Goal: Find specific page/section: Find specific page/section

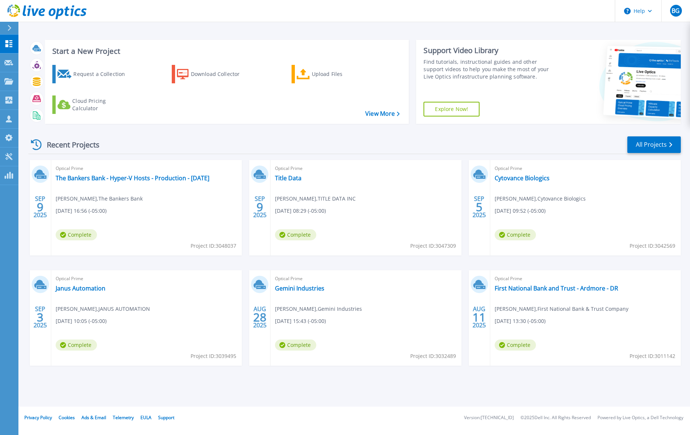
click at [313, 140] on div "Recent Projects All Projects" at bounding box center [354, 145] width 653 height 18
click at [29, 63] on p "Request Capture" at bounding box center [40, 62] width 42 height 19
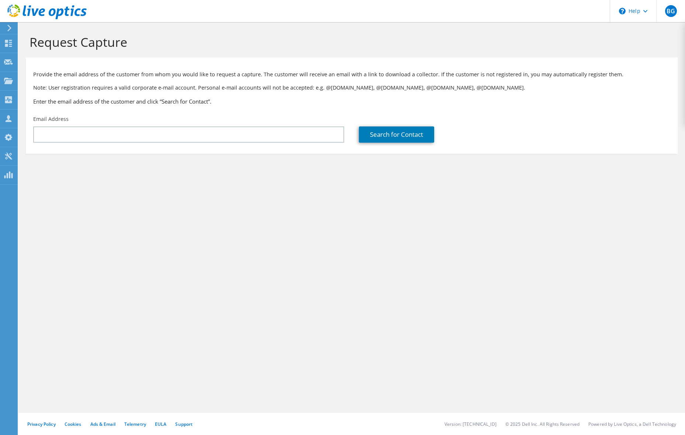
click at [11, 27] on icon at bounding box center [10, 28] width 6 height 7
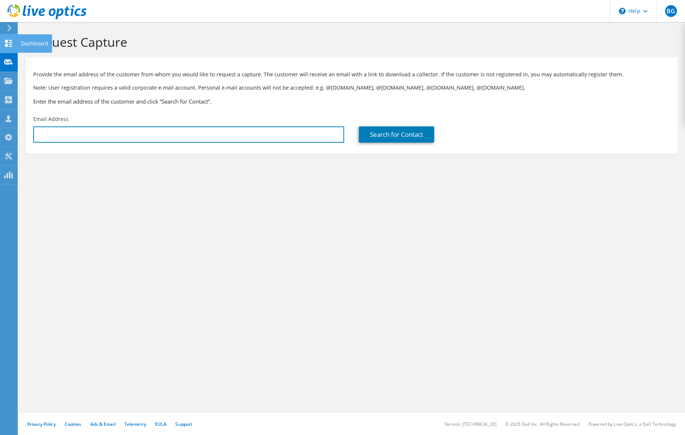
type input "[EMAIL_ADDRESS][DOMAIN_NAME]"
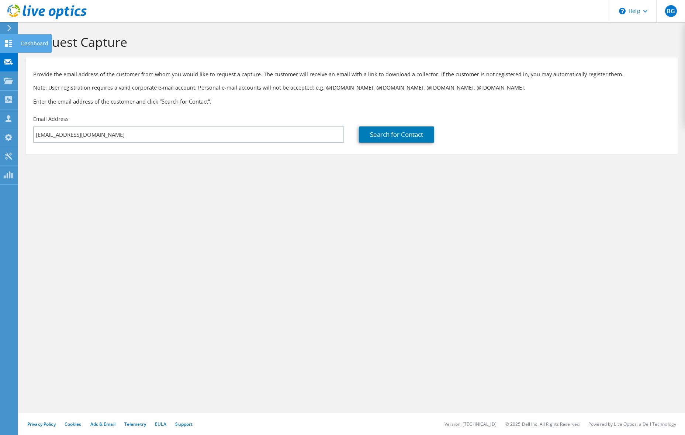
click at [11, 46] on use at bounding box center [8, 43] width 7 height 7
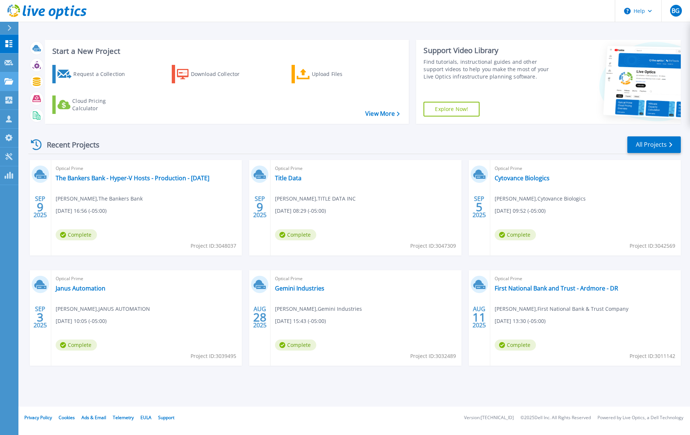
click at [8, 82] on icon at bounding box center [8, 81] width 9 height 6
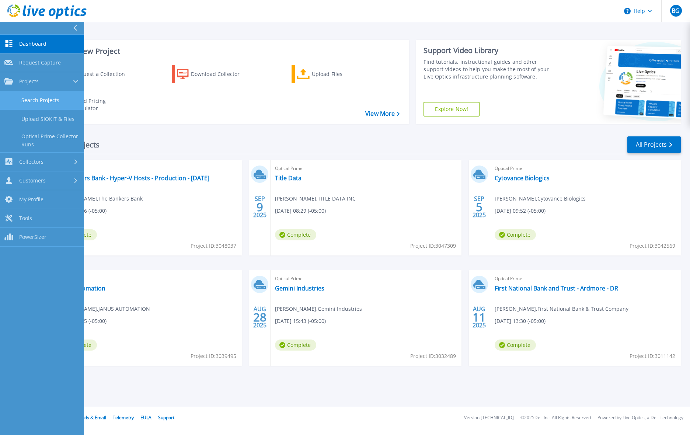
click at [37, 98] on link "Search Projects" at bounding box center [42, 100] width 84 height 19
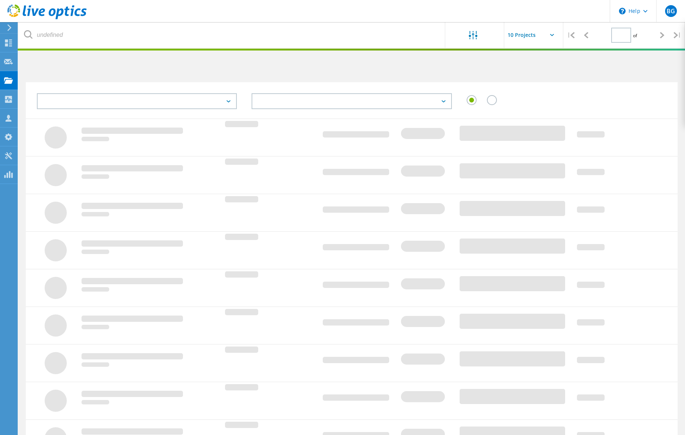
type input "1"
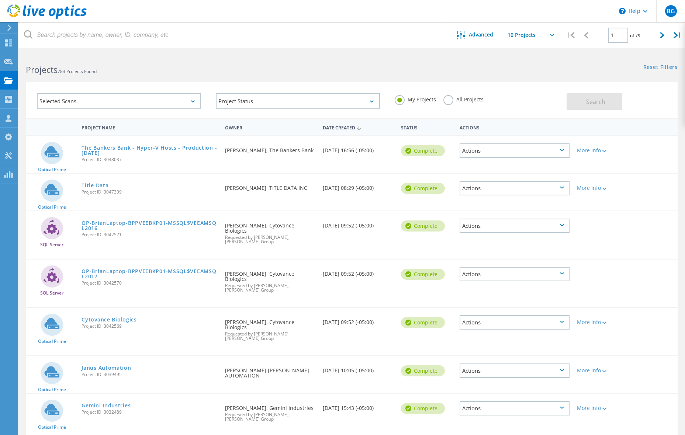
click at [98, 101] on div "Selected Scans" at bounding box center [119, 101] width 164 height 16
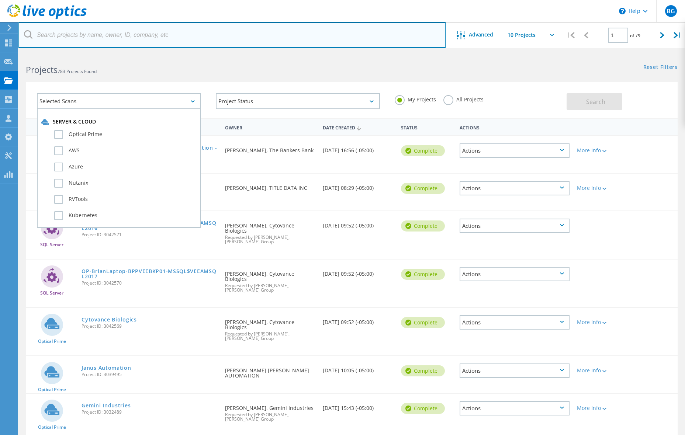
click at [87, 33] on input "text" at bounding box center [231, 35] width 427 height 26
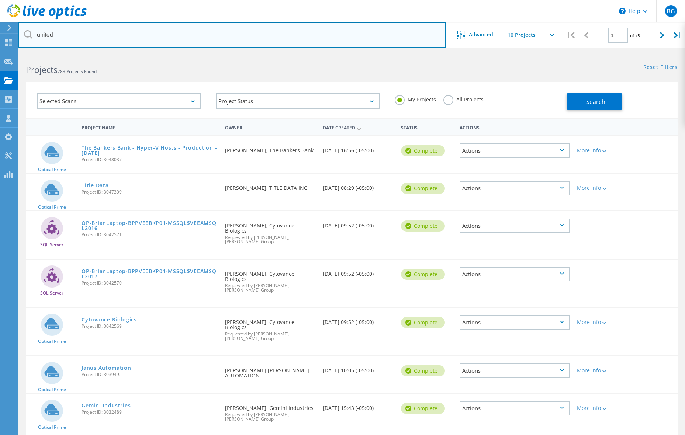
click at [82, 36] on input "united" at bounding box center [231, 35] width 427 height 26
type input "united"
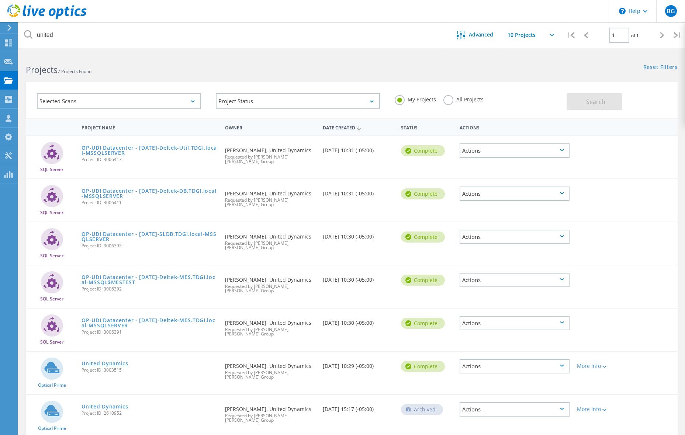
click at [105, 364] on link "United Dynamics" at bounding box center [104, 363] width 47 height 5
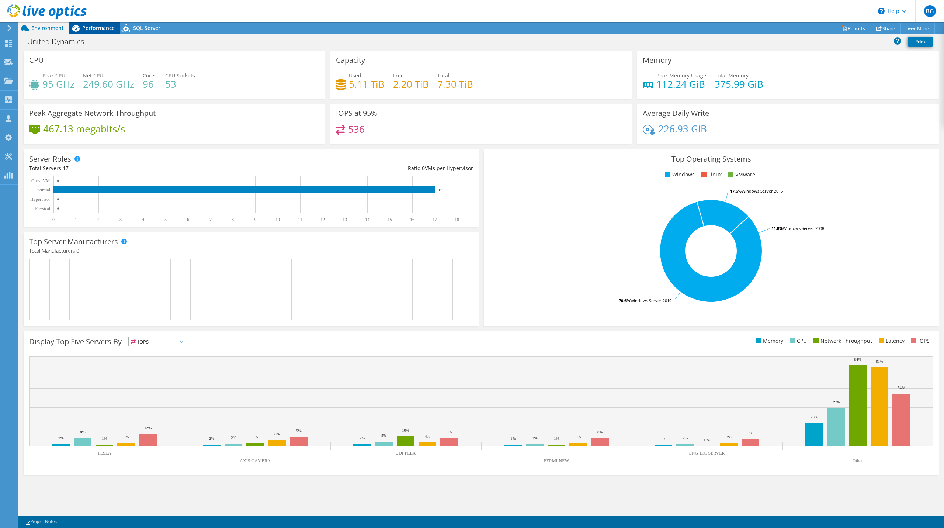
click at [97, 27] on span "Performance" at bounding box center [98, 27] width 32 height 7
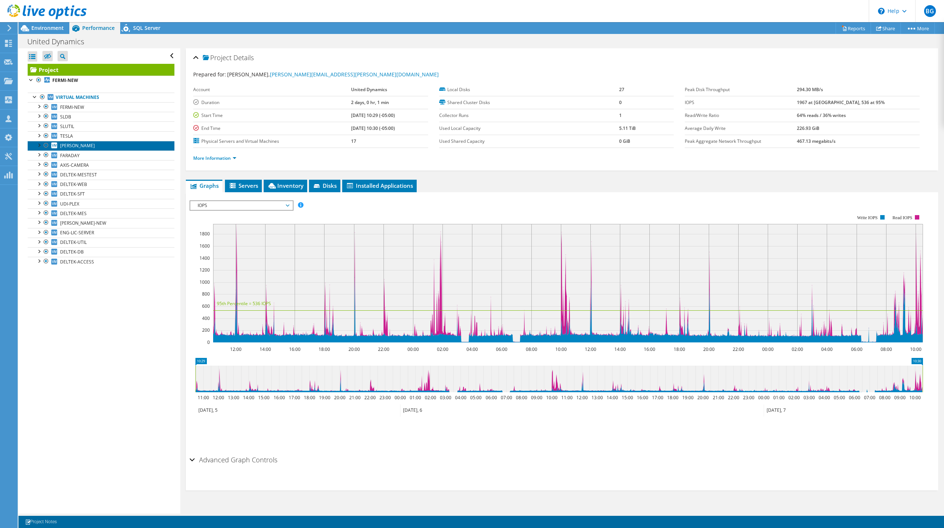
click at [78, 145] on span "EINSTEIN" at bounding box center [77, 145] width 35 height 6
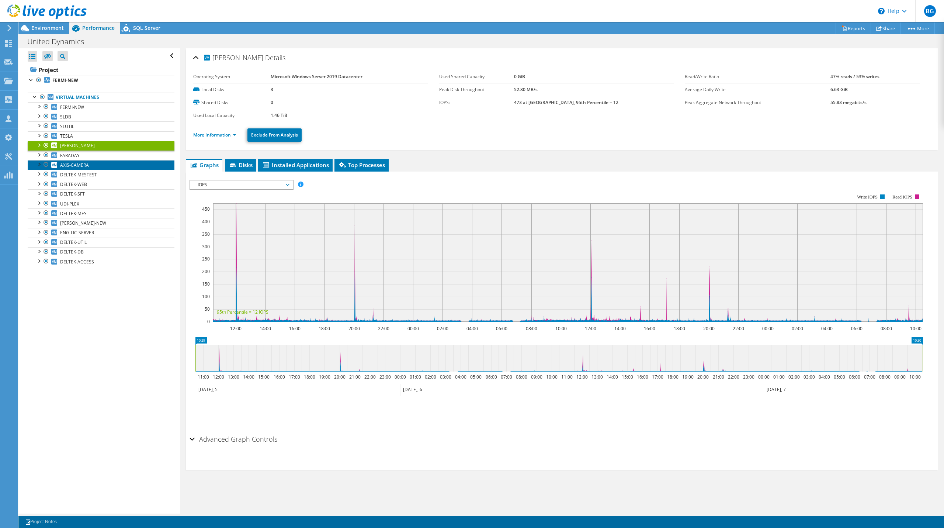
click at [72, 163] on span "AXIS-CAMERA" at bounding box center [74, 165] width 29 height 6
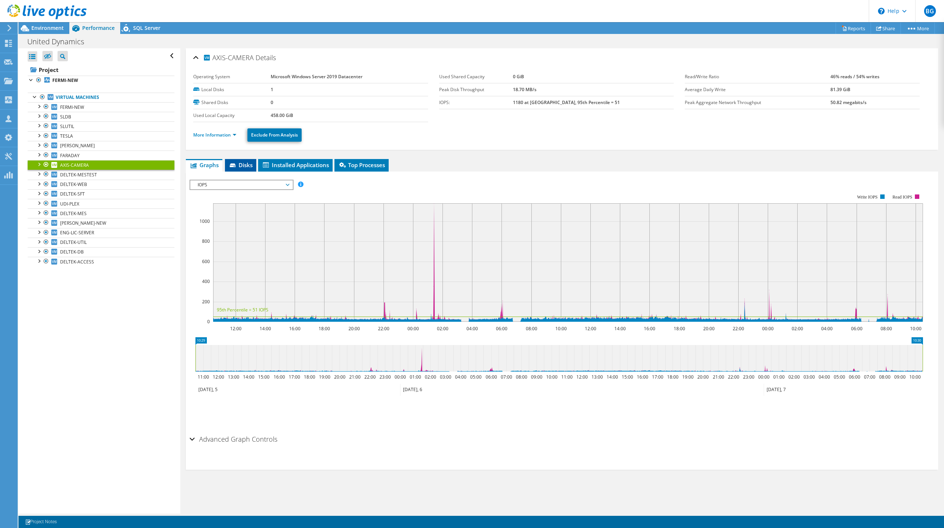
click at [243, 161] on span "Disks" at bounding box center [241, 164] width 24 height 7
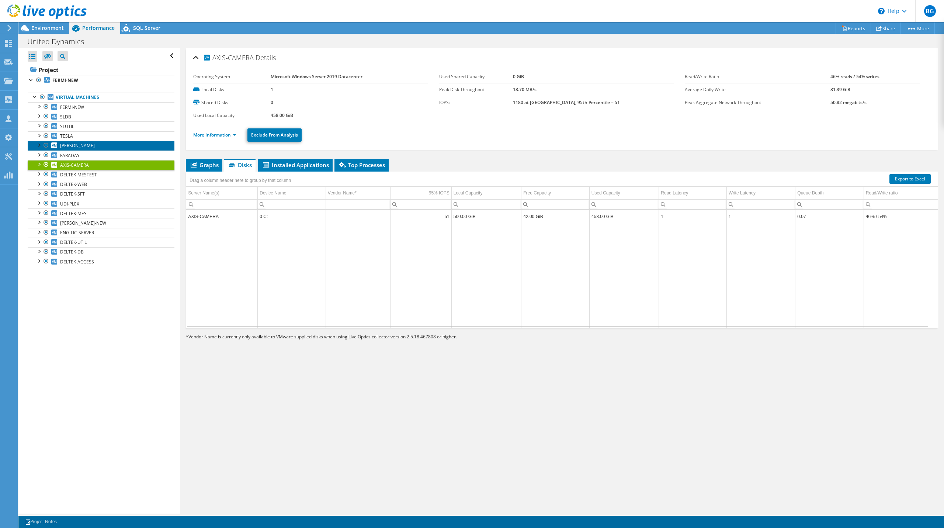
click at [117, 145] on link "EINSTEIN" at bounding box center [101, 146] width 147 height 10
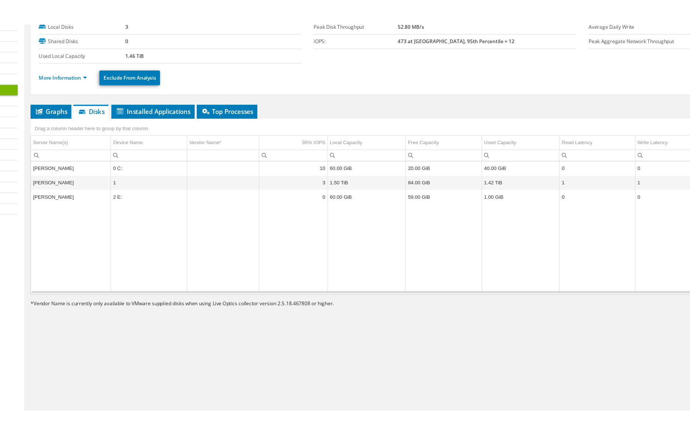
scroll to position [3, 0]
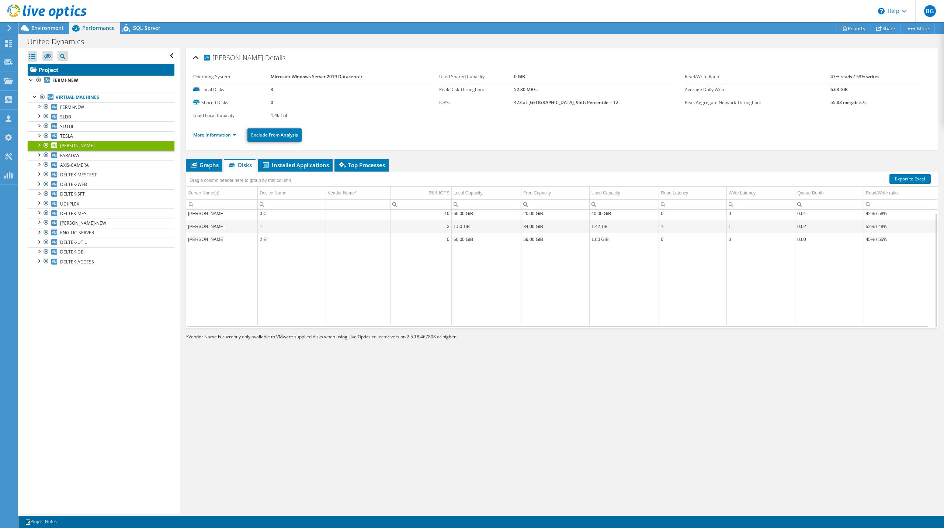
click at [58, 72] on link "Project" at bounding box center [101, 70] width 147 height 12
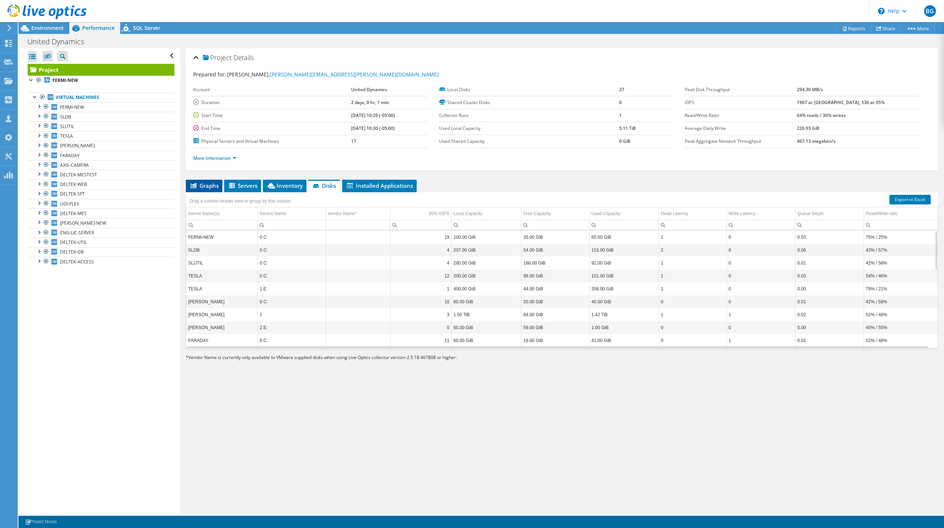
click at [205, 182] on span "Graphs" at bounding box center [204, 185] width 29 height 7
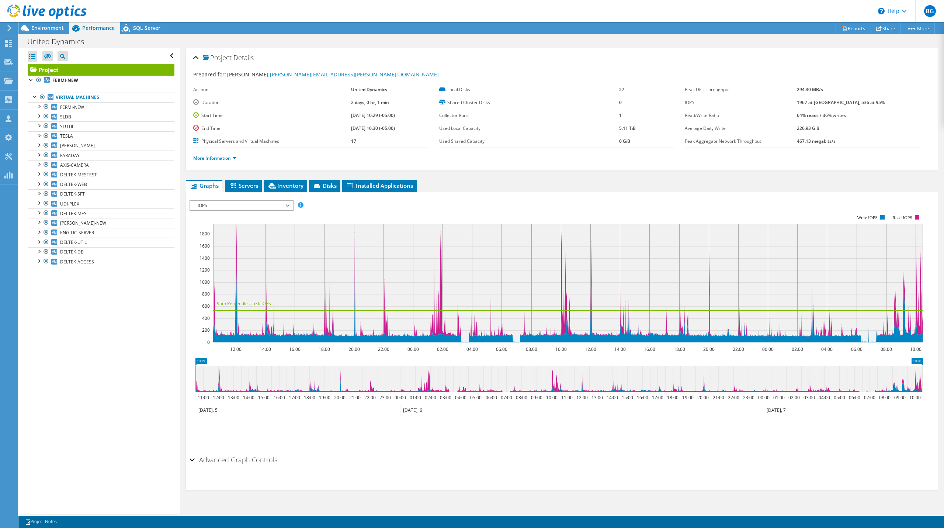
click at [48, 23] on div at bounding box center [43, 12] width 87 height 25
click at [48, 29] on span "Environment" at bounding box center [47, 27] width 32 height 7
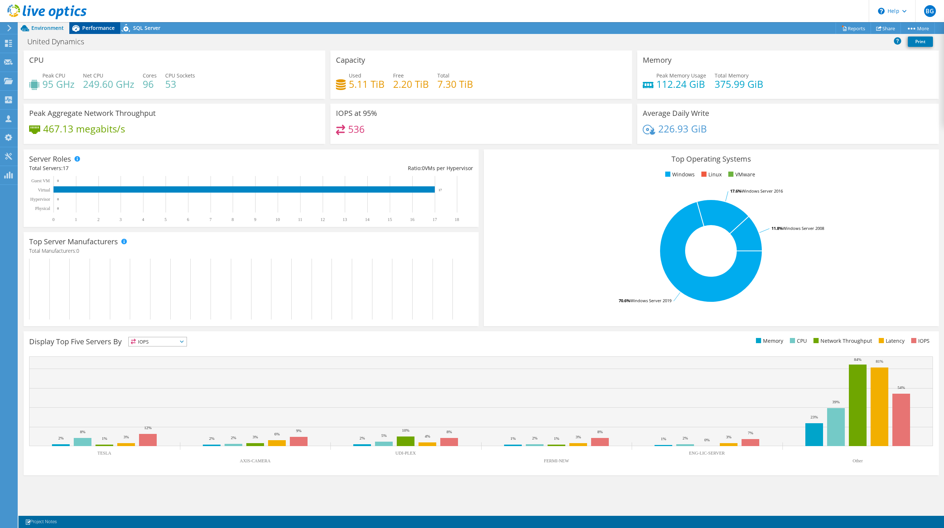
click at [87, 31] on span "Performance" at bounding box center [98, 27] width 32 height 7
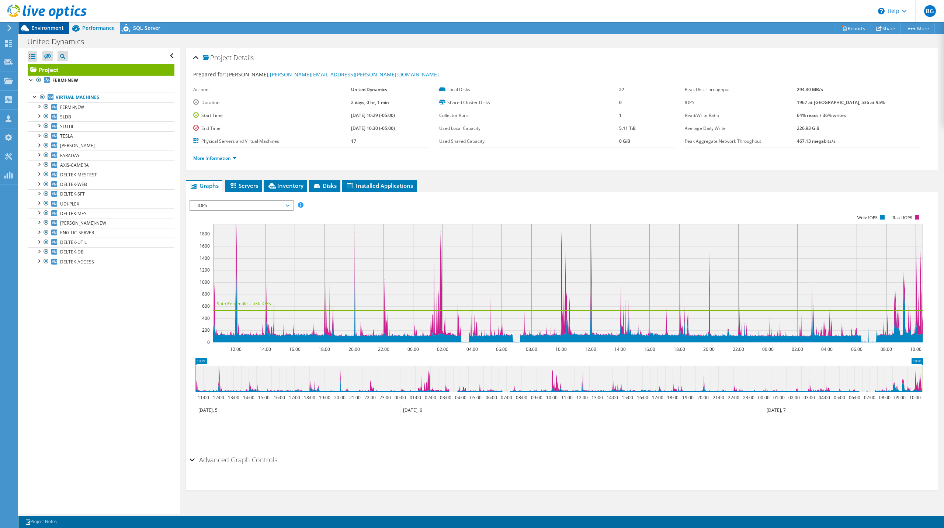
click at [59, 27] on span "Environment" at bounding box center [47, 27] width 32 height 7
